Goal: Information Seeking & Learning: Learn about a topic

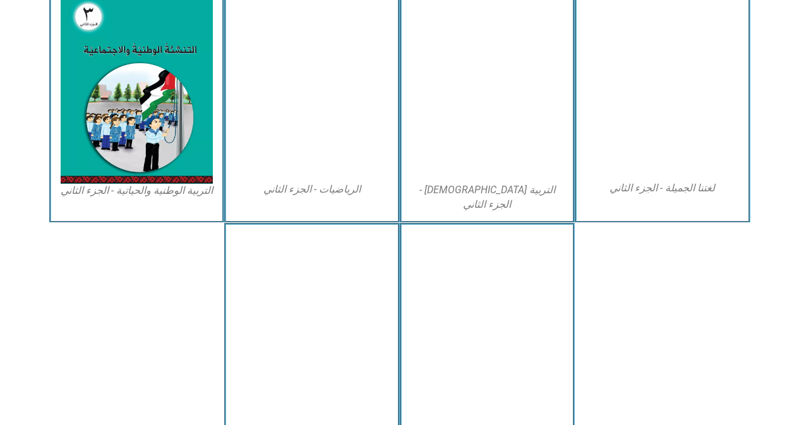
scroll to position [663, 0]
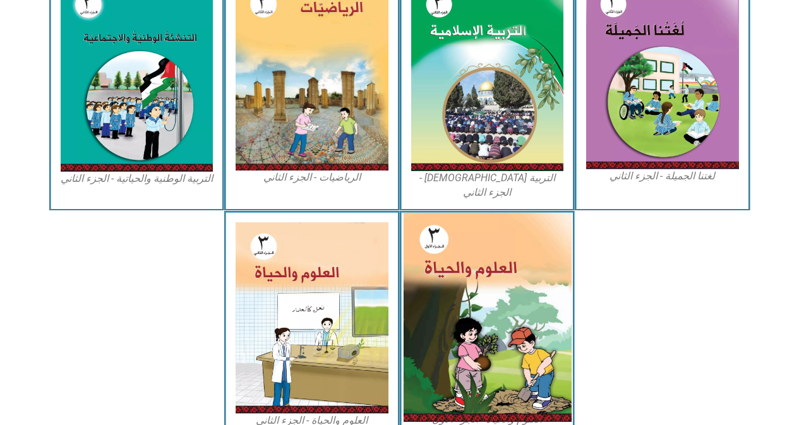
click at [523, 308] on img at bounding box center [487, 317] width 168 height 209
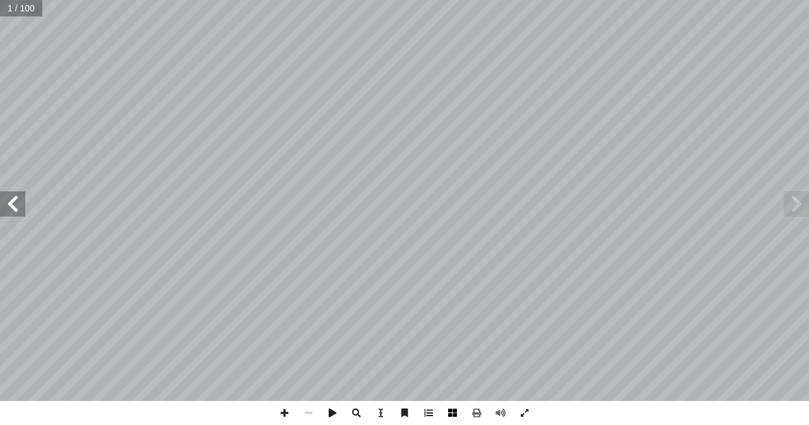
click at [447, 410] on span at bounding box center [452, 413] width 24 height 24
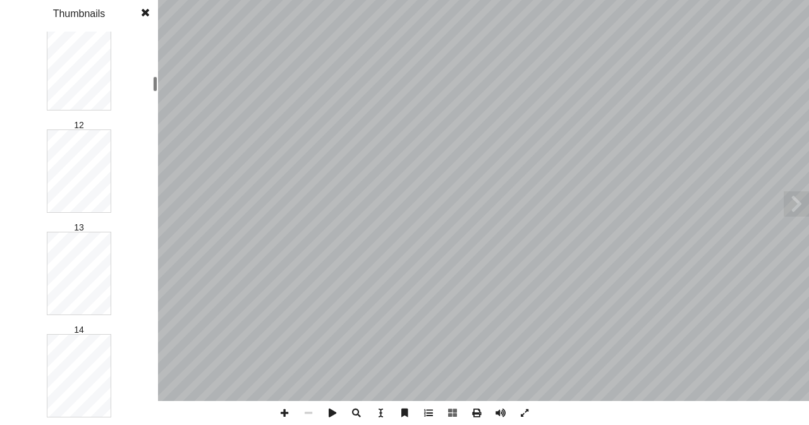
click at [147, 85] on div "1 2 3 4 5 6 7 8 9 10 11 12 13 14 15 16 17 18 19 20 21 22 23 24 25 26 27 28 29 3…" at bounding box center [79, 229] width 158 height 394
click at [158, 100] on div "العلوم والحيـاة ليف: أ ا ّ الت ُ فريق بو الرب أ ا ان د. [PERSON_NAME] أ ا . أ ا…" at bounding box center [404, 212] width 809 height 425
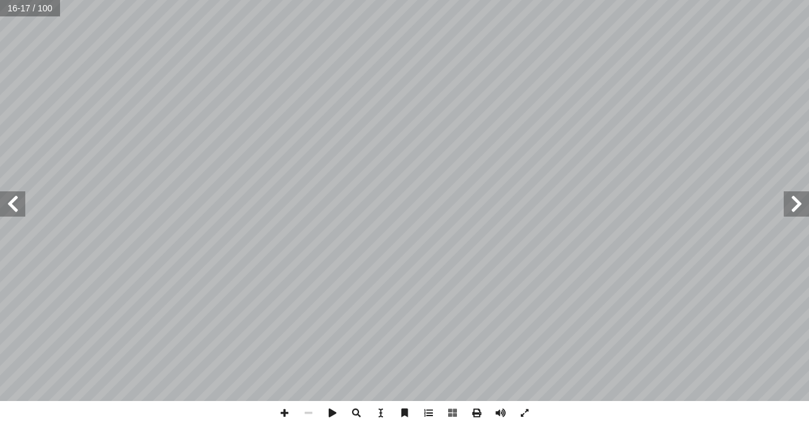
click at [17, 200] on span at bounding box center [12, 203] width 25 height 25
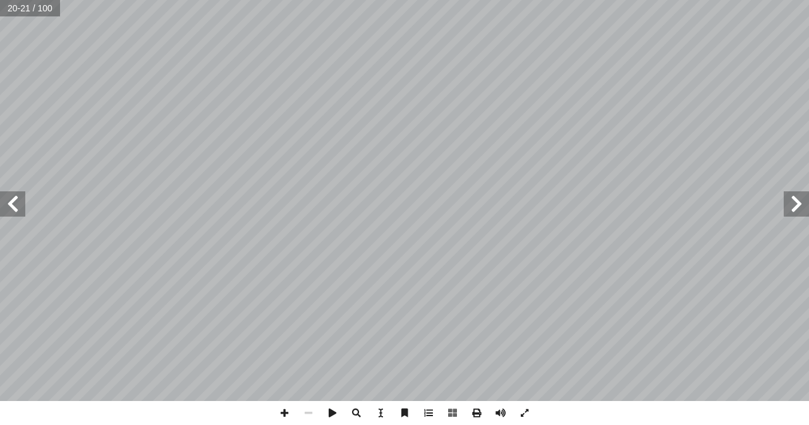
click at [17, 200] on span at bounding box center [12, 203] width 25 height 25
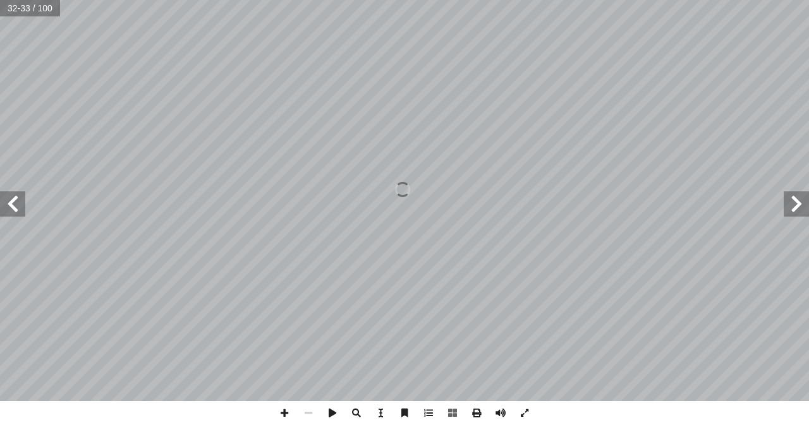
click at [17, 200] on span at bounding box center [12, 203] width 25 height 25
click at [288, 409] on span at bounding box center [284, 413] width 24 height 24
